Goal: Task Accomplishment & Management: Use online tool/utility

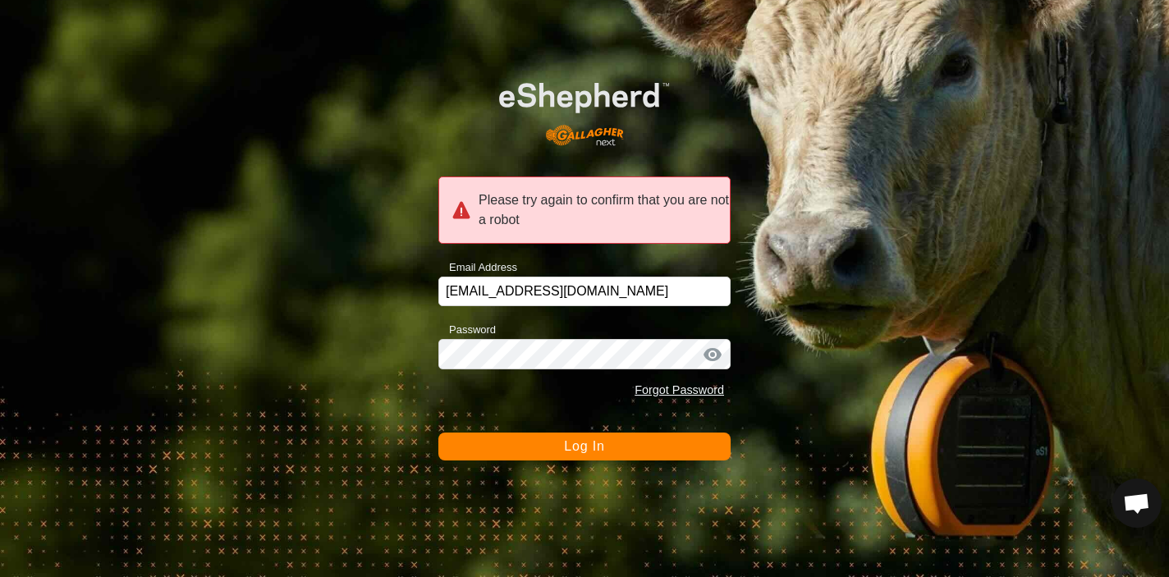
click at [563, 460] on div "Please try again to confirm that you are not a robot Email Address [EMAIL_ADDRE…" at bounding box center [584, 288] width 1169 height 577
click at [545, 451] on button "Log In" at bounding box center [584, 447] width 292 height 28
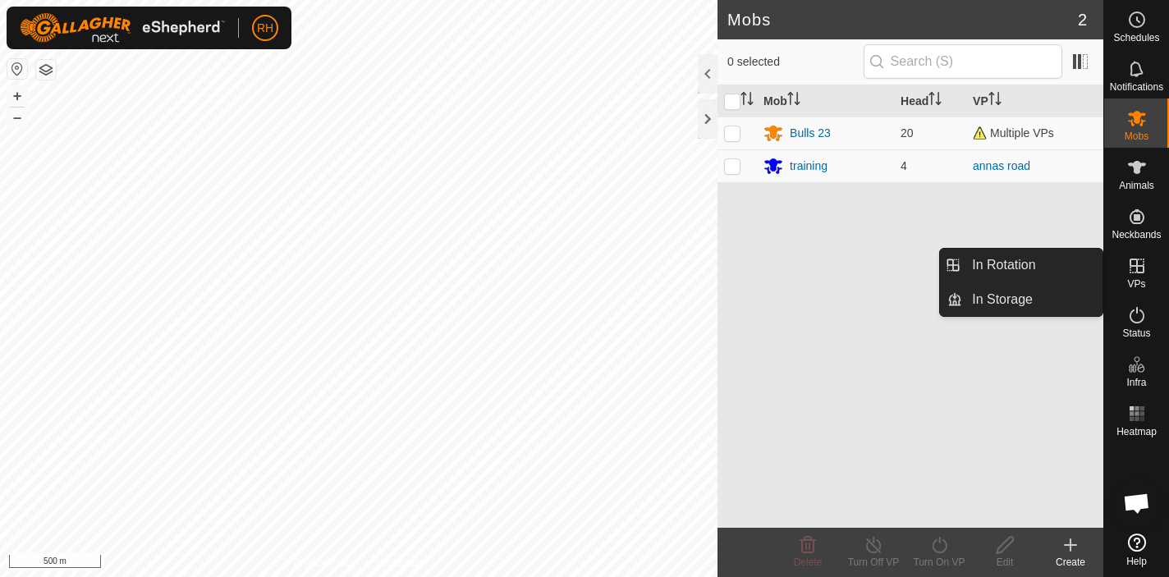
click at [1137, 275] on icon at bounding box center [1137, 266] width 20 height 20
click at [1039, 272] on link "In Rotation" at bounding box center [1032, 265] width 140 height 33
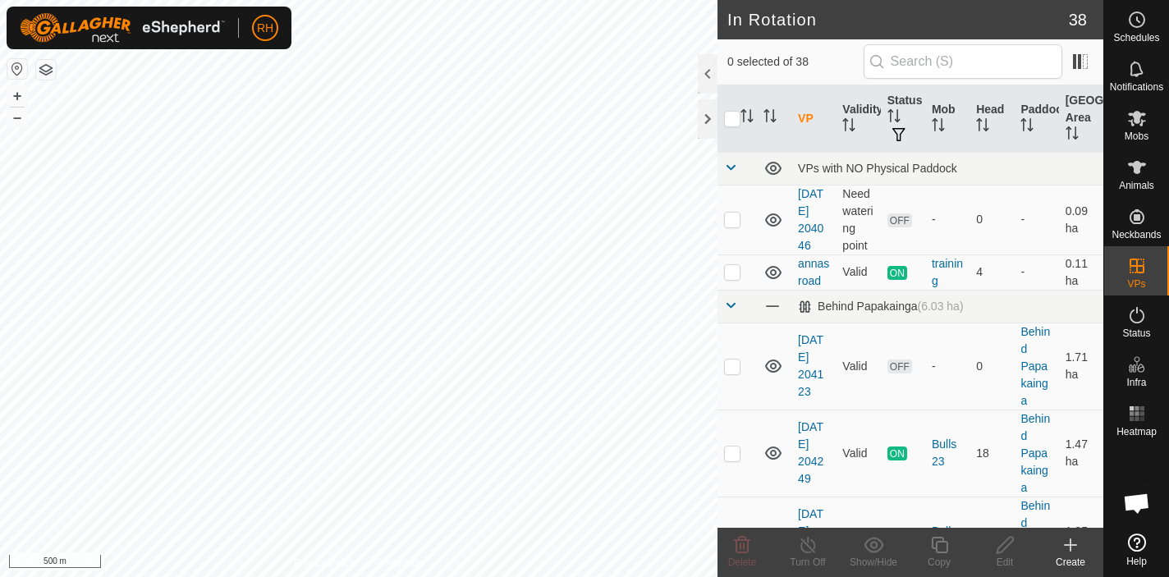
click at [1065, 542] on icon at bounding box center [1070, 545] width 20 height 20
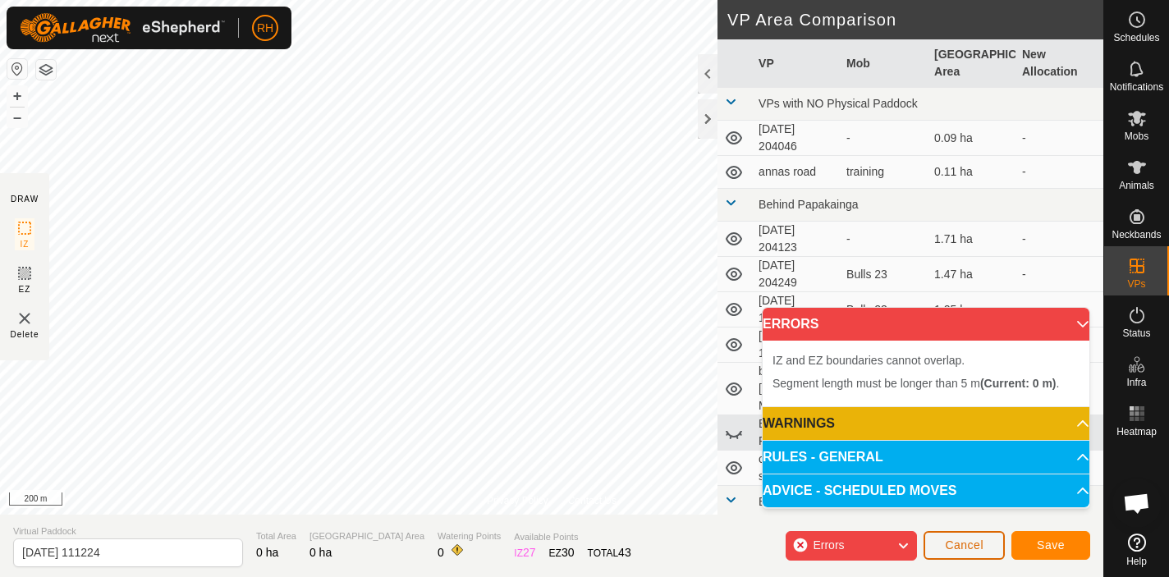
click at [964, 547] on span "Cancel" at bounding box center [964, 544] width 39 height 13
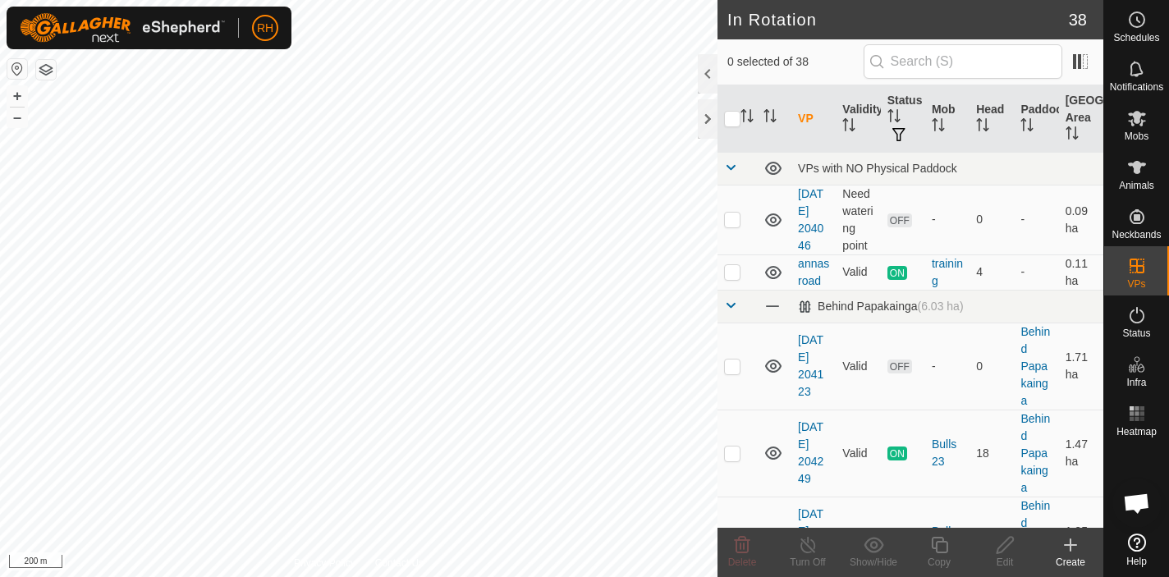
click at [1067, 548] on icon at bounding box center [1070, 545] width 20 height 20
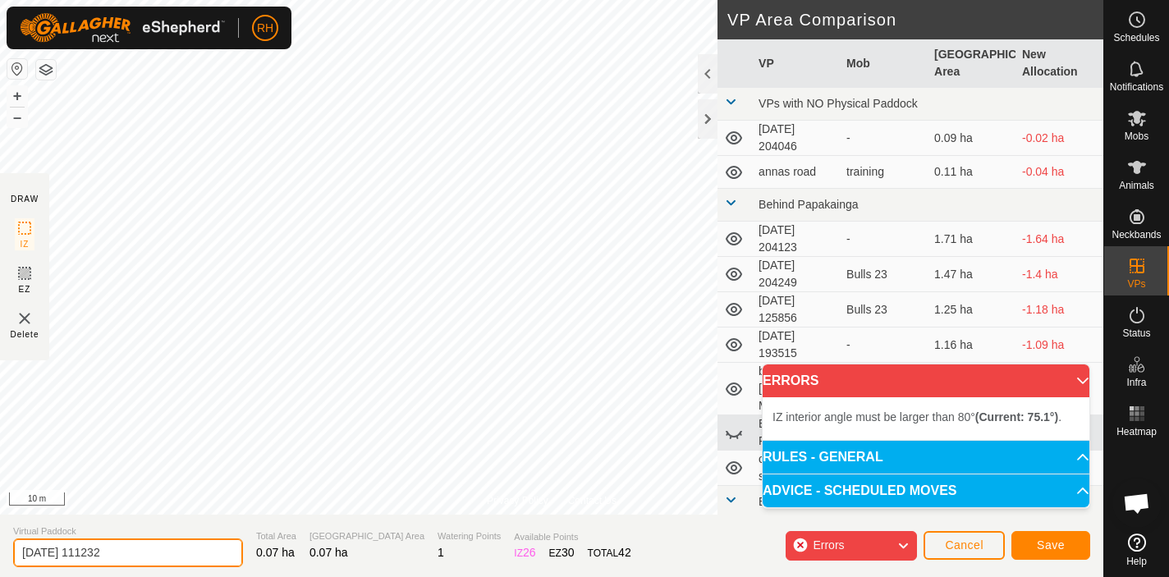
click at [85, 557] on input "[DATE] 111232" at bounding box center [128, 552] width 230 height 29
type input "annas road 1"
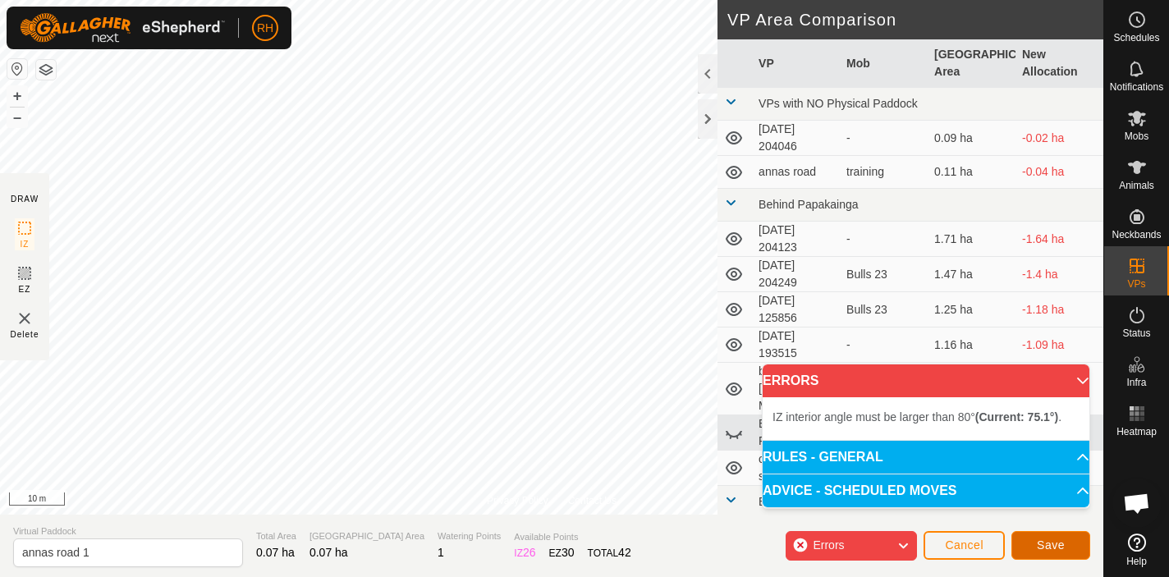
click at [1057, 540] on span "Save" at bounding box center [1051, 544] width 28 height 13
